Goal: Information Seeking & Learning: Understand process/instructions

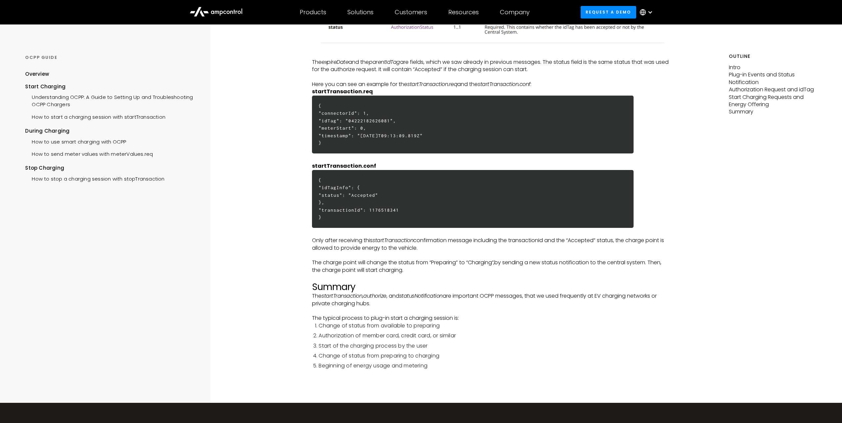
scroll to position [1634, 0]
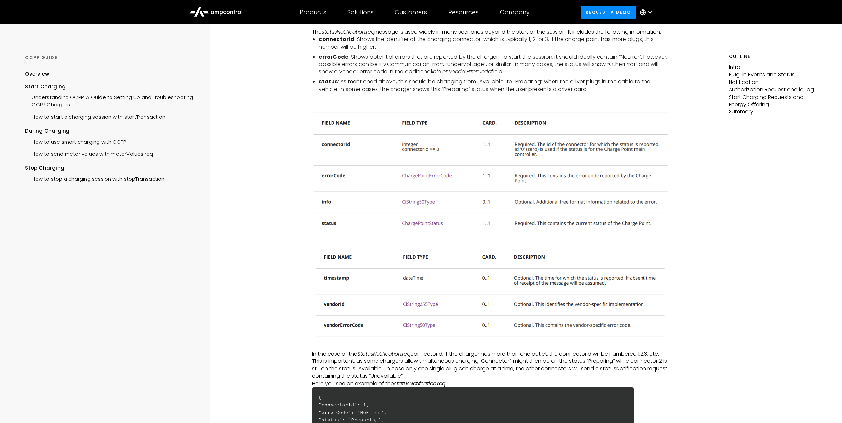
scroll to position [397, 0]
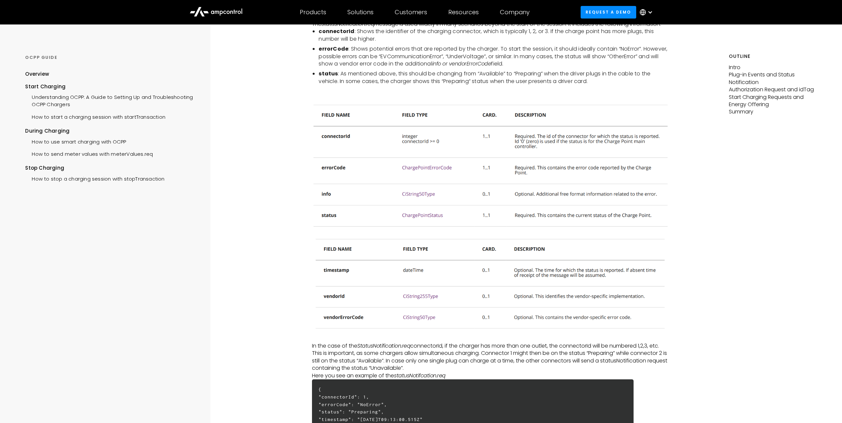
drag, startPoint x: 110, startPoint y: 335, endPoint x: 168, endPoint y: 422, distance: 104.9
drag, startPoint x: 745, startPoint y: 375, endPoint x: 702, endPoint y: 293, distance: 92.6
drag, startPoint x: 77, startPoint y: 281, endPoint x: 116, endPoint y: 10, distance: 274.3
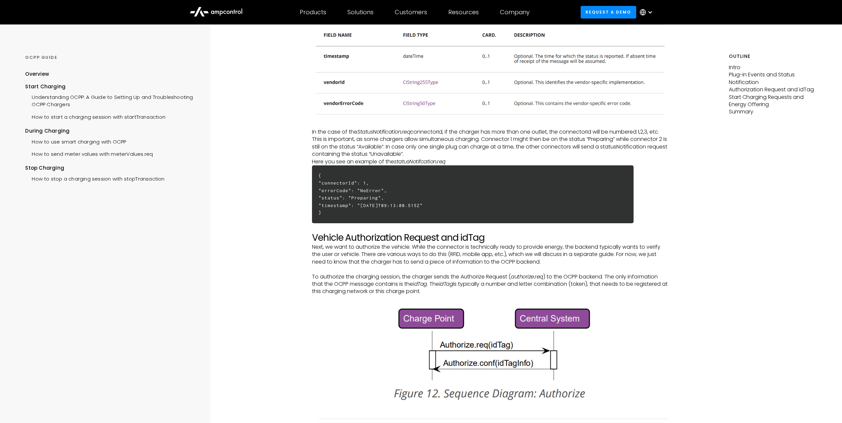
scroll to position [767, 0]
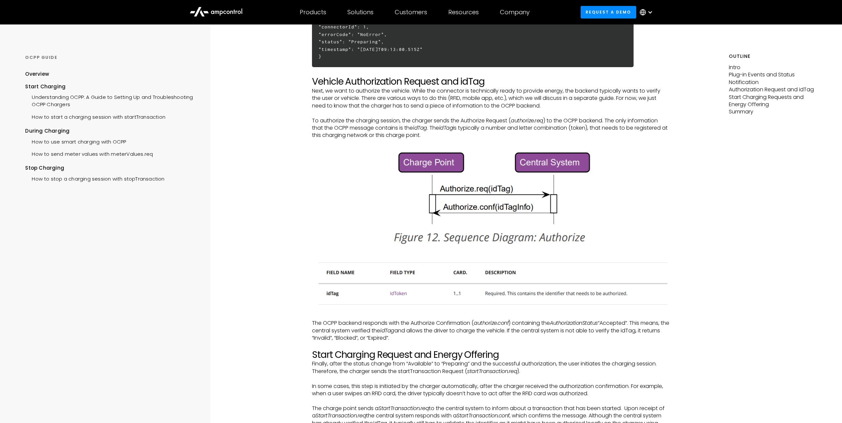
click at [769, 233] on div "Outline Intro Plug-in Events and Status Notification Authorization Request and …" at bounding box center [785, 264] width 113 height 2014
click at [806, 230] on div "Outline Intro Plug-in Events and Status Notification Authorization Request and …" at bounding box center [785, 264] width 113 height 2014
click at [699, 222] on div "START CHARGING How to start a charging session with startTransaction Intro The …" at bounding box center [491, 264] width 476 height 2014
drag, startPoint x: 171, startPoint y: 397, endPoint x: 596, endPoint y: 76, distance: 532.5
click at [171, 397] on div "OCPP GUIDE Overview Start Charging Understanding OCPP: A Guide to Setting Up an…" at bounding box center [105, 264] width 210 height 2014
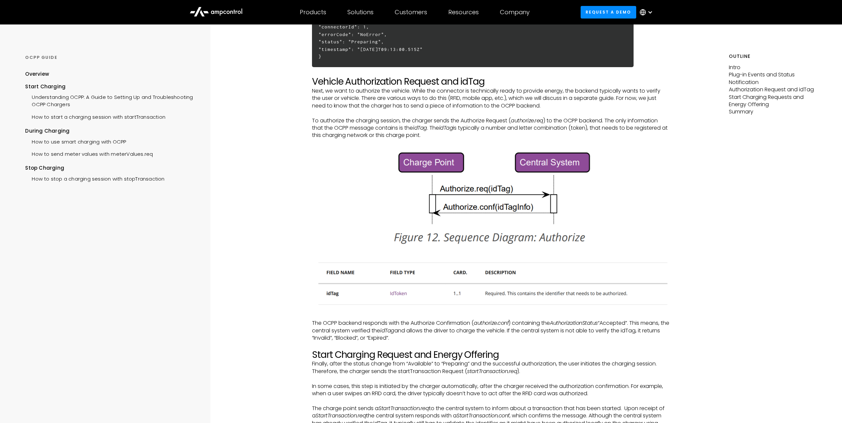
click at [16, 306] on div "OCPP GUIDE Overview Start Charging Understanding OCPP: A Guide to Setting Up an…" at bounding box center [105, 264] width 210 height 2014
